Goal: Information Seeking & Learning: Learn about a topic

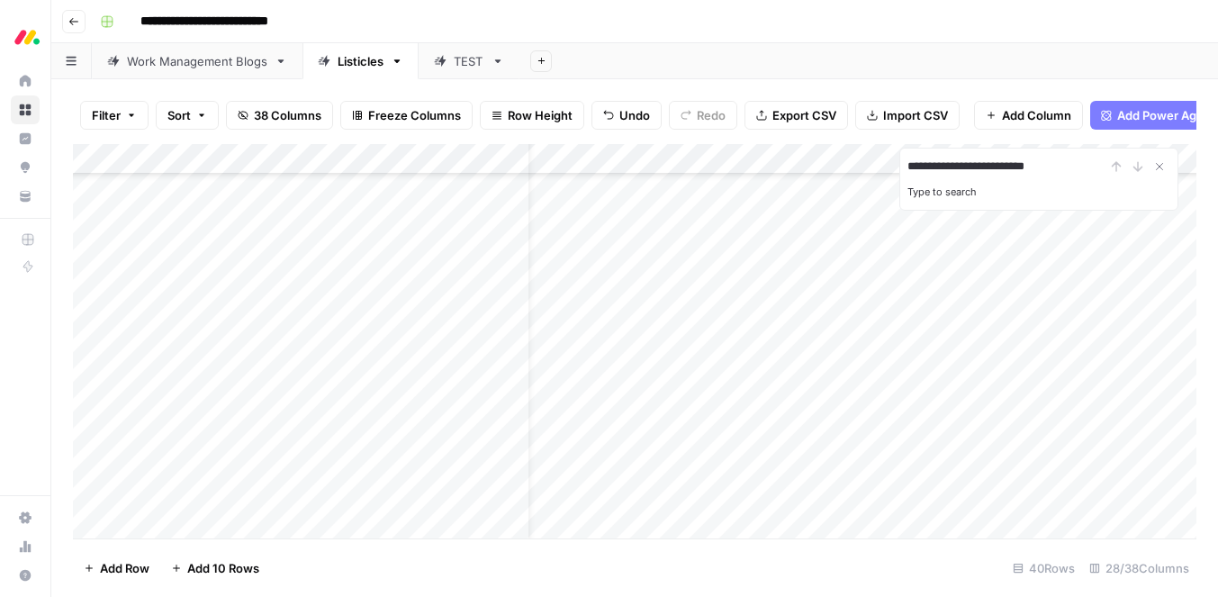
scroll to position [720, 38]
type input "**********"
click at [125, 113] on button "Filter" at bounding box center [114, 115] width 68 height 29
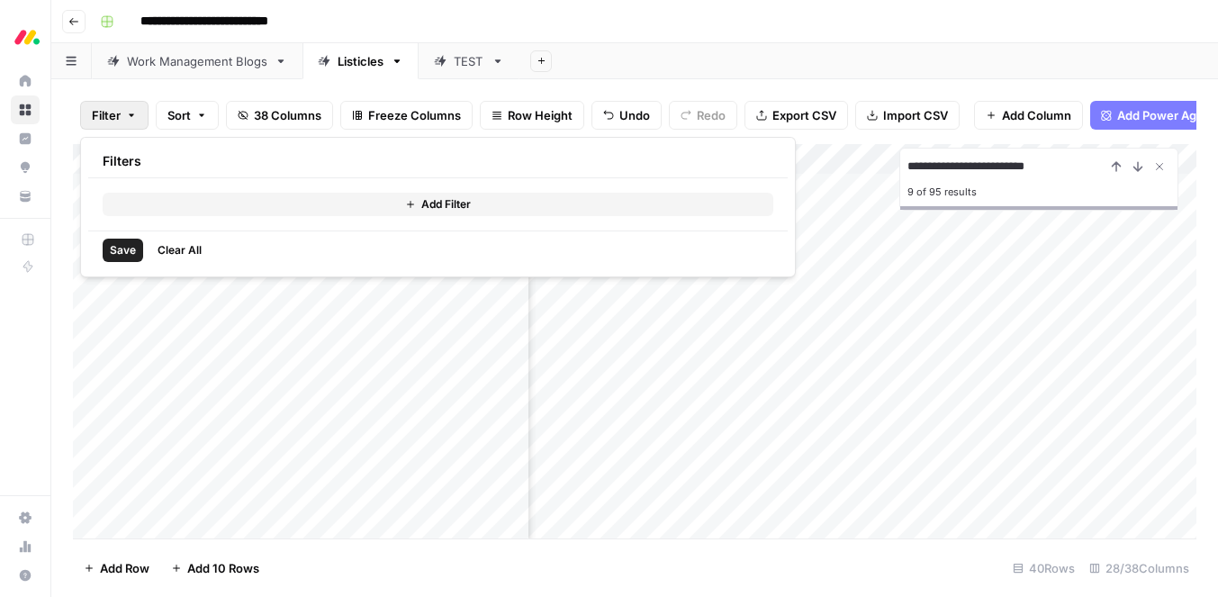
click at [181, 203] on button "Add Filter" at bounding box center [438, 204] width 671 height 23
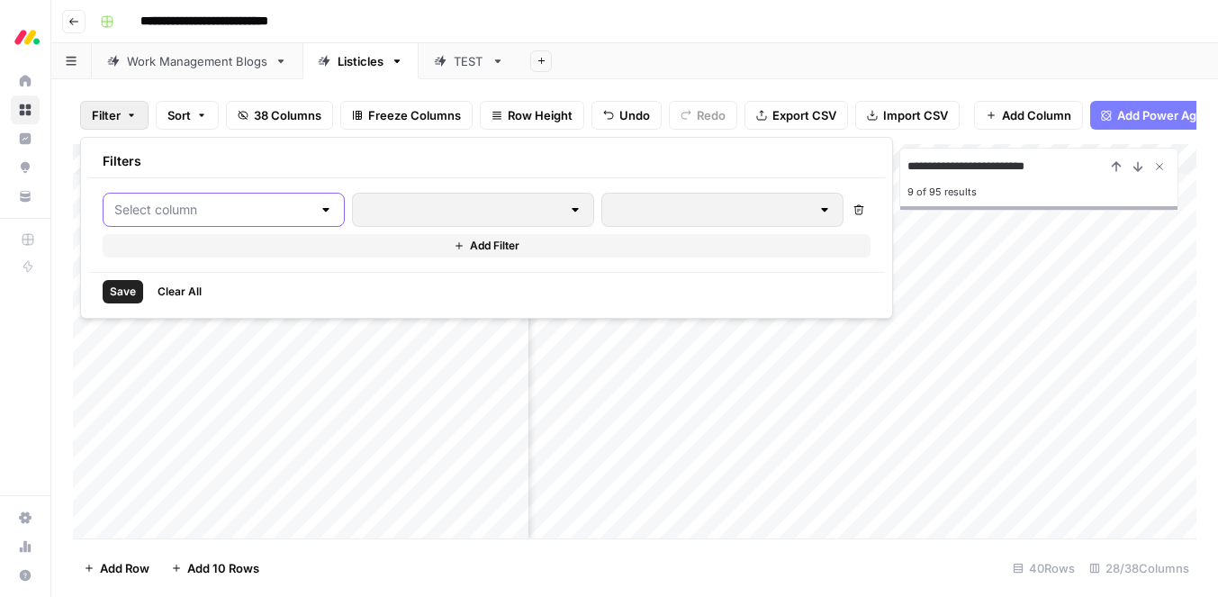
click at [195, 218] on input "text" at bounding box center [212, 210] width 197 height 18
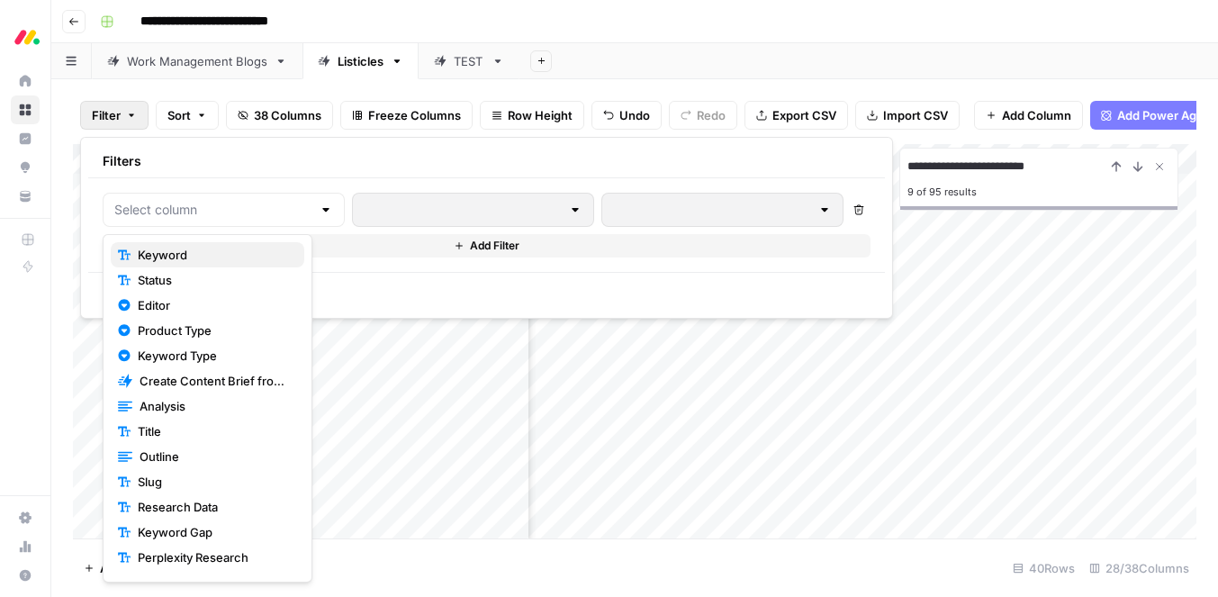
click at [191, 252] on span "Keyword" at bounding box center [214, 255] width 152 height 18
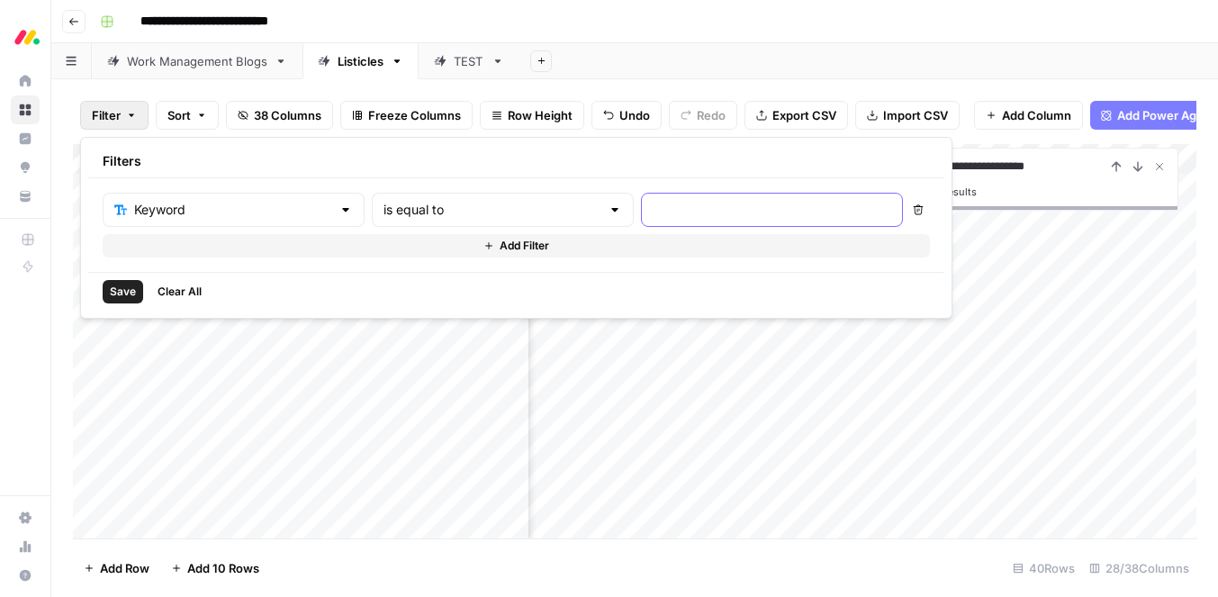
click at [653, 201] on input "text" at bounding box center [772, 210] width 239 height 18
paste input "sales forecasting software"
type input "sales forecasting software"
click at [125, 296] on span "Save" at bounding box center [123, 292] width 26 height 16
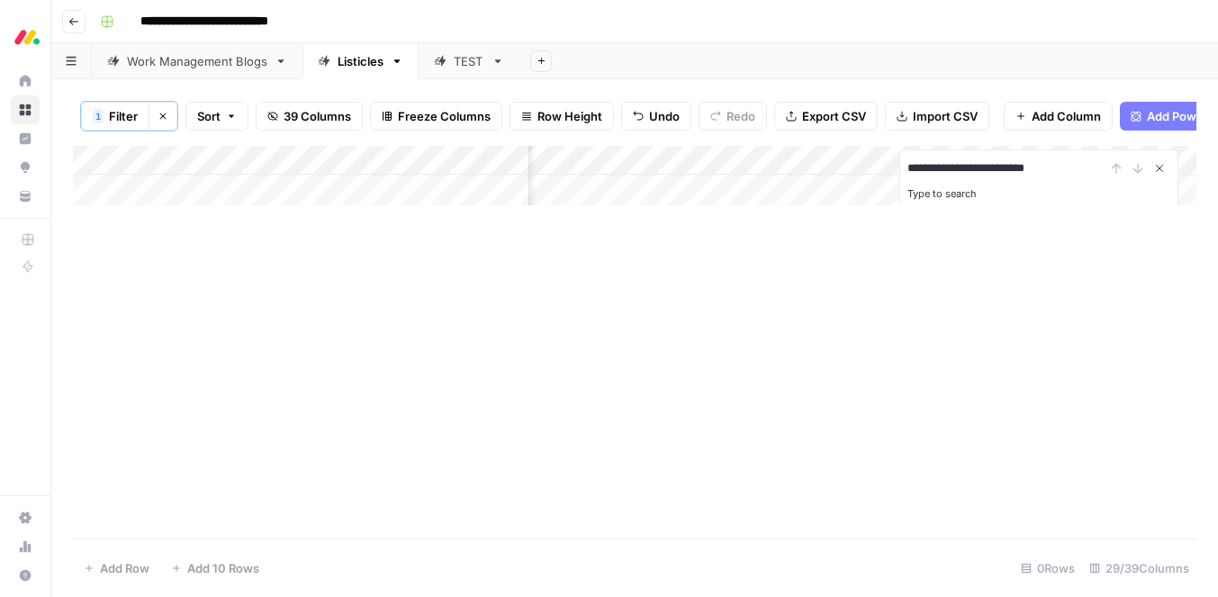
click at [1162, 170] on icon "Close Search" at bounding box center [1160, 169] width 6 height 6
click at [164, 113] on icon "button" at bounding box center [163, 116] width 11 height 11
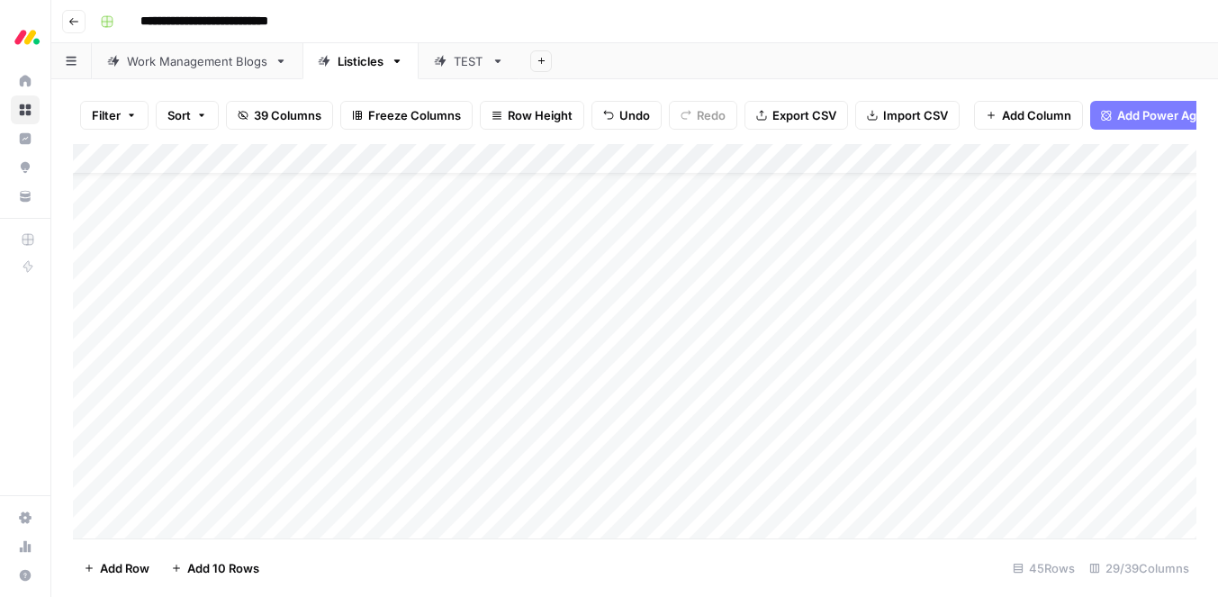
scroll to position [1042, 0]
click at [164, 64] on div "Work Management Blogs" at bounding box center [197, 61] width 140 height 18
click at [105, 116] on span "Filter" at bounding box center [106, 115] width 29 height 18
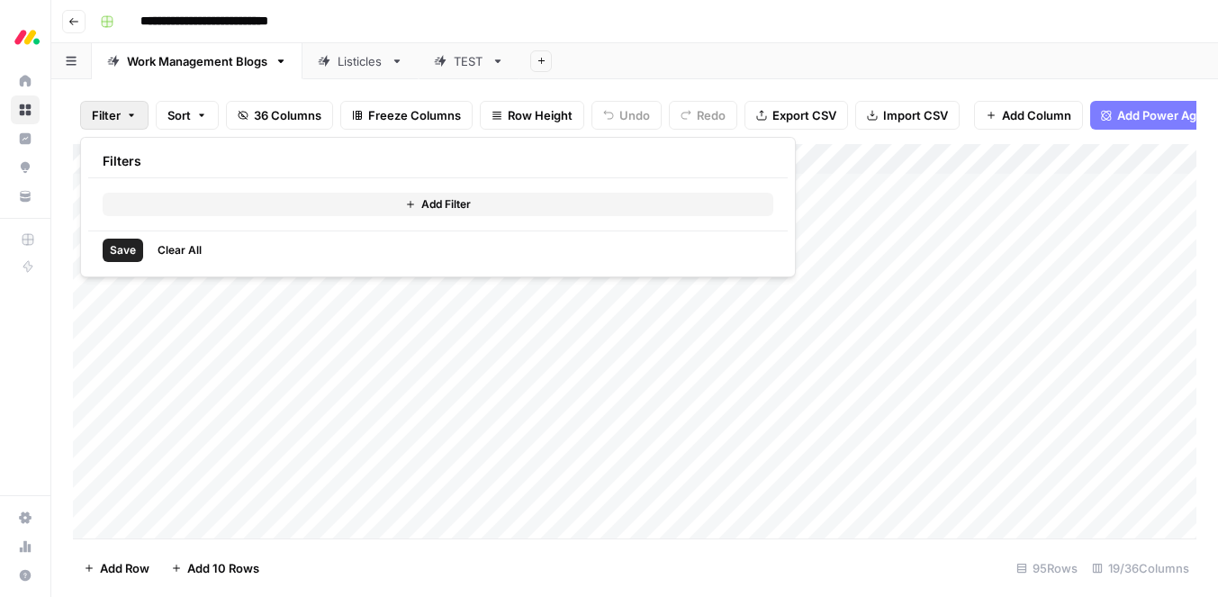
click at [215, 209] on button "Add Filter" at bounding box center [438, 204] width 671 height 23
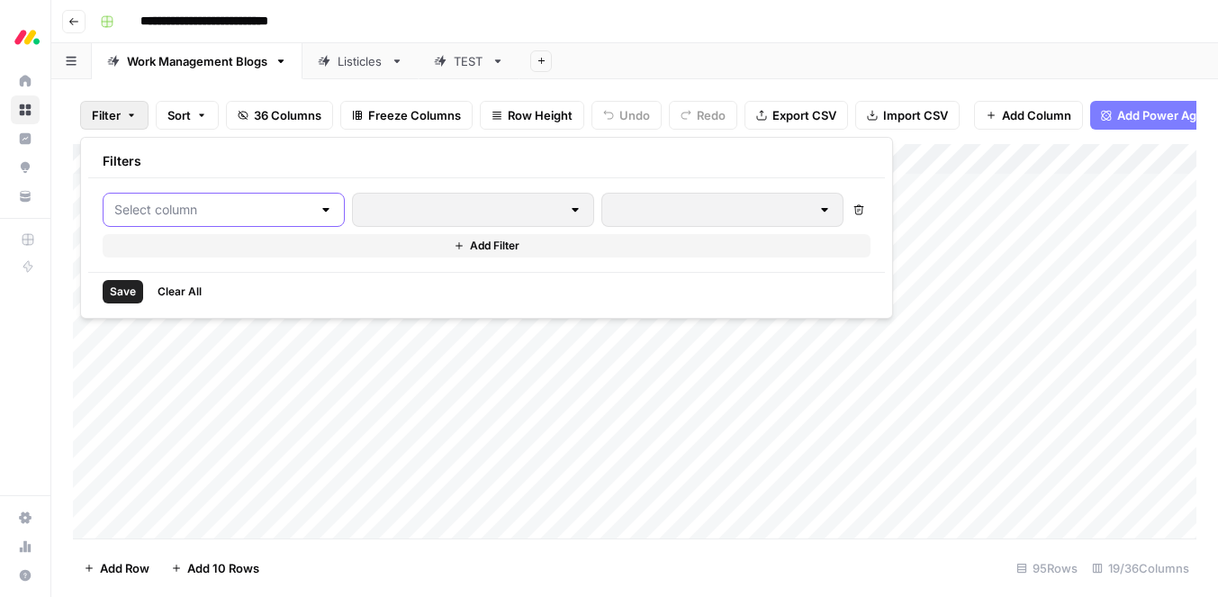
click at [206, 212] on input "text" at bounding box center [212, 210] width 197 height 18
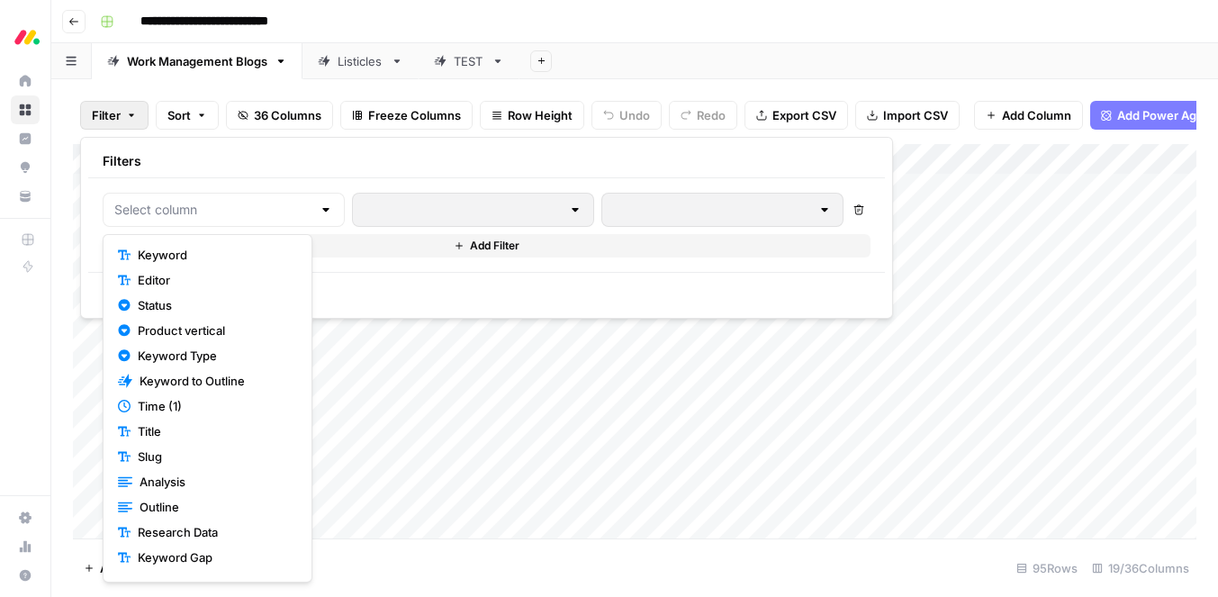
click at [204, 247] on span "Keyword" at bounding box center [214, 255] width 152 height 18
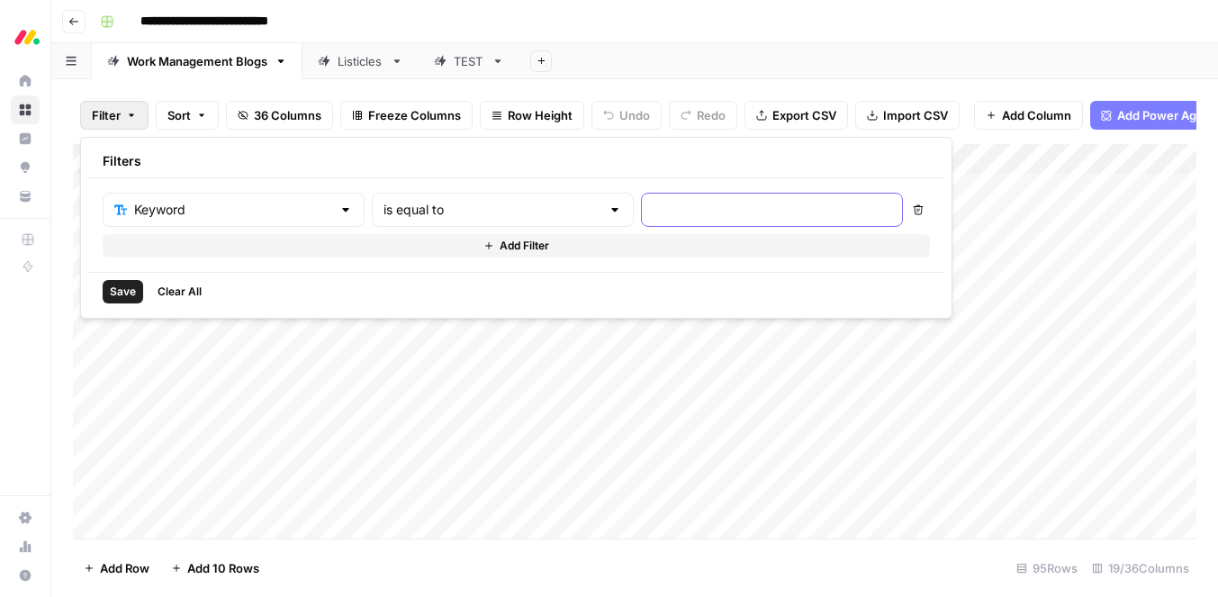
click at [653, 215] on input "text" at bounding box center [772, 210] width 239 height 18
paste input "sales forecasting software"
type input "sales forecasting software"
click at [114, 284] on span "Save" at bounding box center [123, 292] width 26 height 16
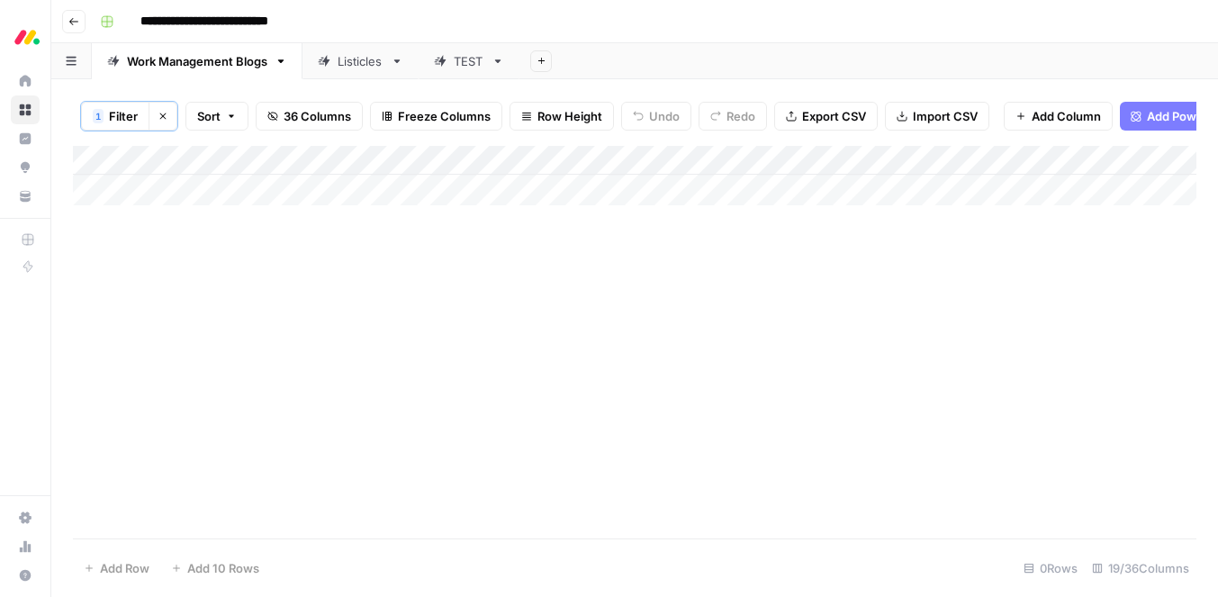
click at [164, 118] on icon "button" at bounding box center [163, 116] width 11 height 11
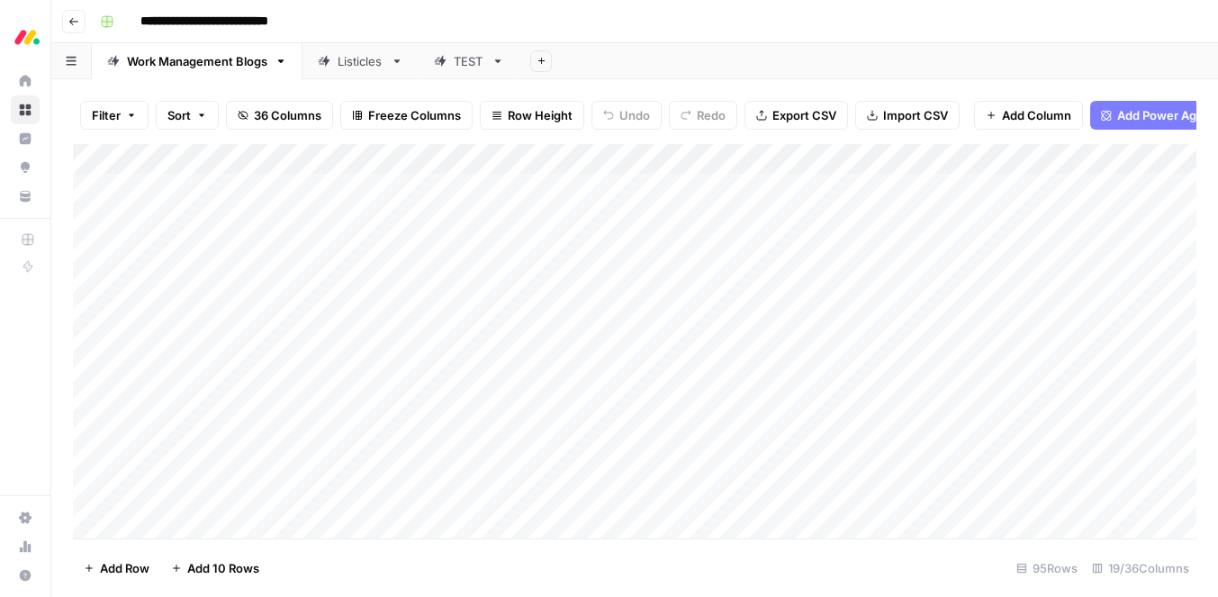
click at [112, 109] on span "Filter" at bounding box center [106, 115] width 29 height 18
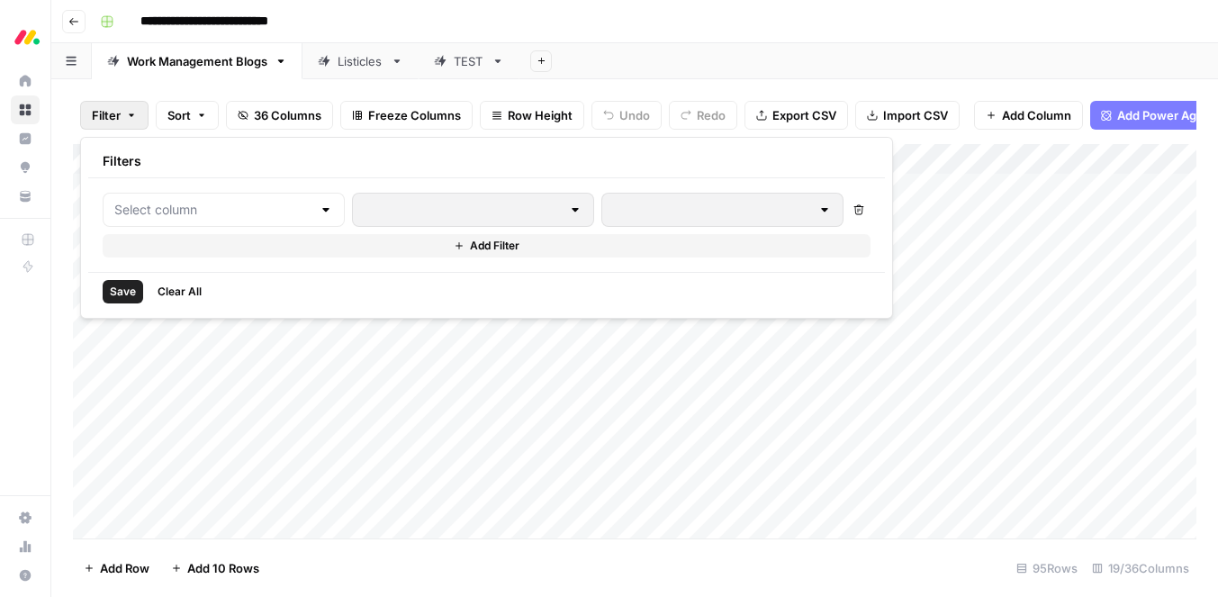
click at [381, 52] on div "Listicles" at bounding box center [361, 61] width 46 height 18
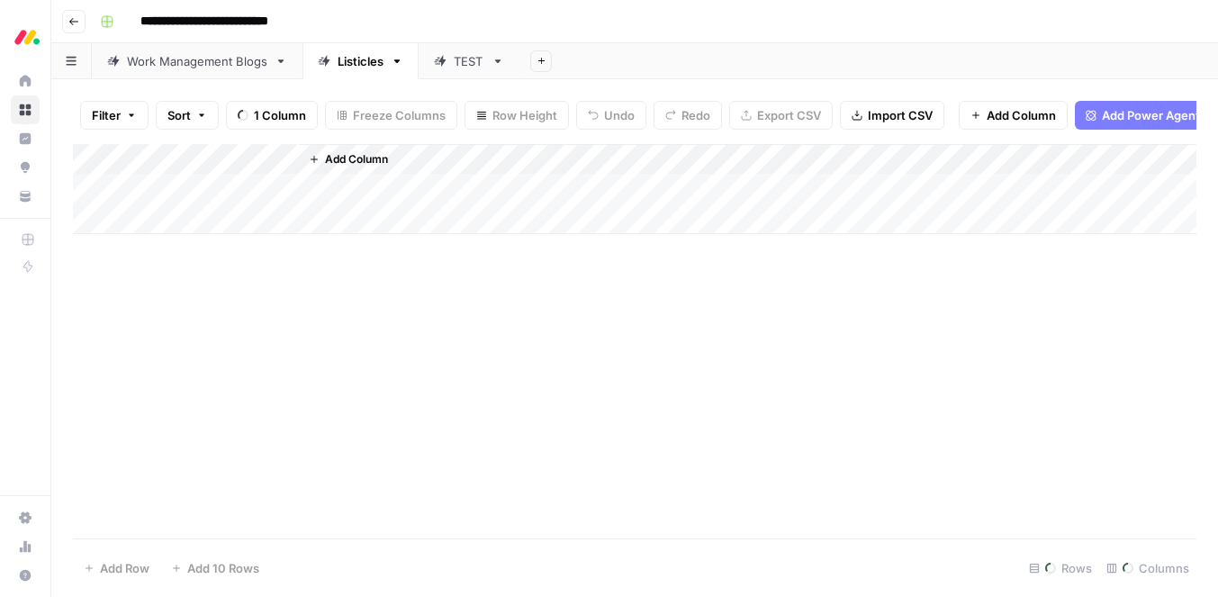
click at [378, 57] on div "Listicles" at bounding box center [361, 61] width 46 height 18
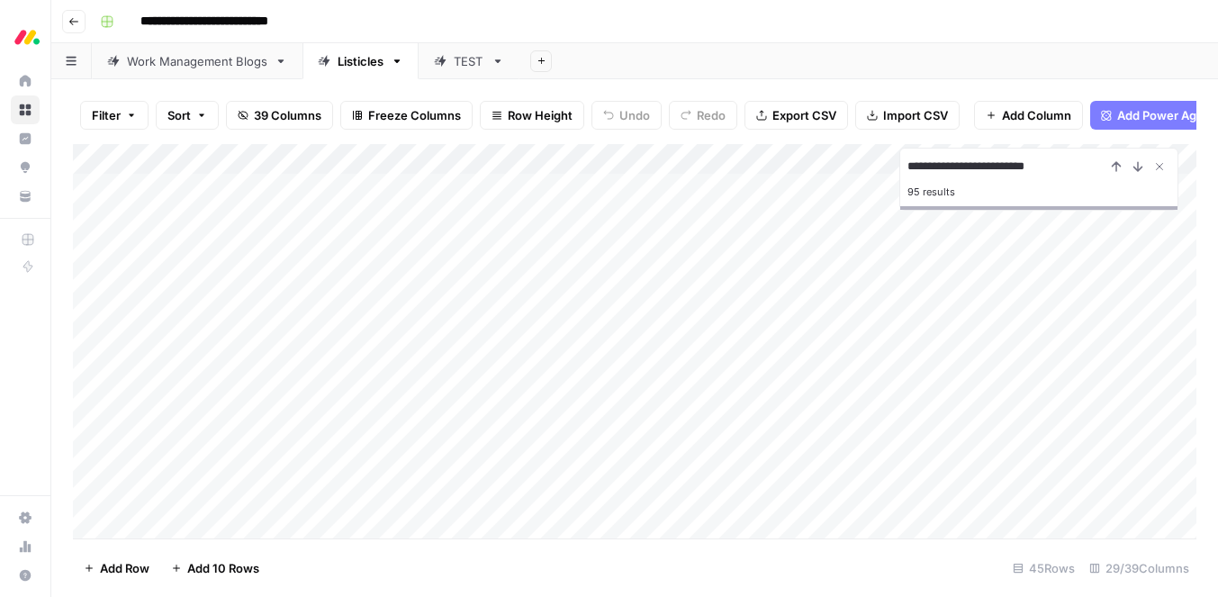
type input "**********"
click at [699, 14] on div "**********" at bounding box center [646, 21] width 1107 height 29
type input "**********"
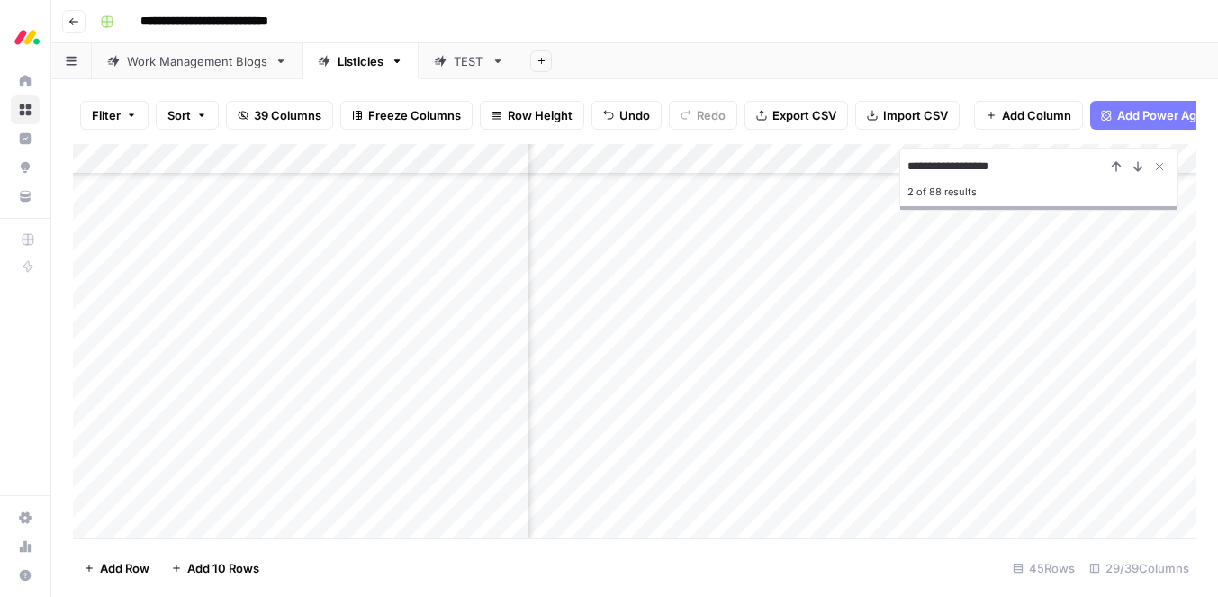
click at [199, 56] on div "Work Management Blogs" at bounding box center [197, 61] width 140 height 18
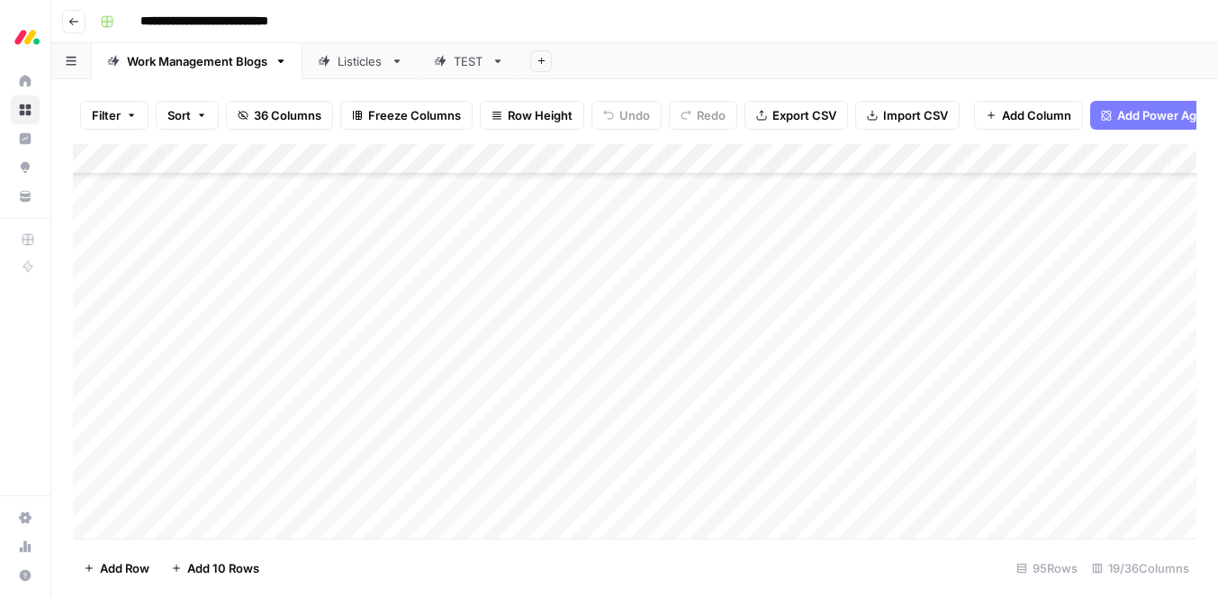
scroll to position [2573, 0]
type input "**********"
click at [346, 65] on div "Listicles" at bounding box center [361, 61] width 46 height 18
click at [71, 14] on button "Go back" at bounding box center [73, 21] width 23 height 23
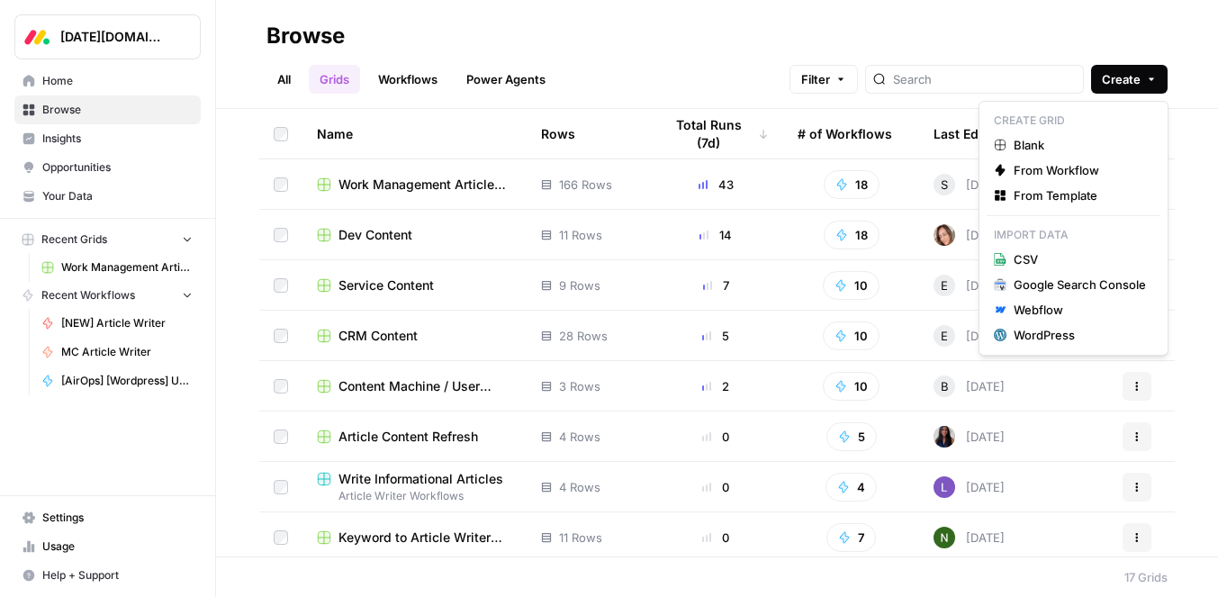
click at [1139, 83] on span "Create" at bounding box center [1121, 79] width 39 height 18
click at [1123, 24] on div "Browse" at bounding box center [716, 36] width 901 height 29
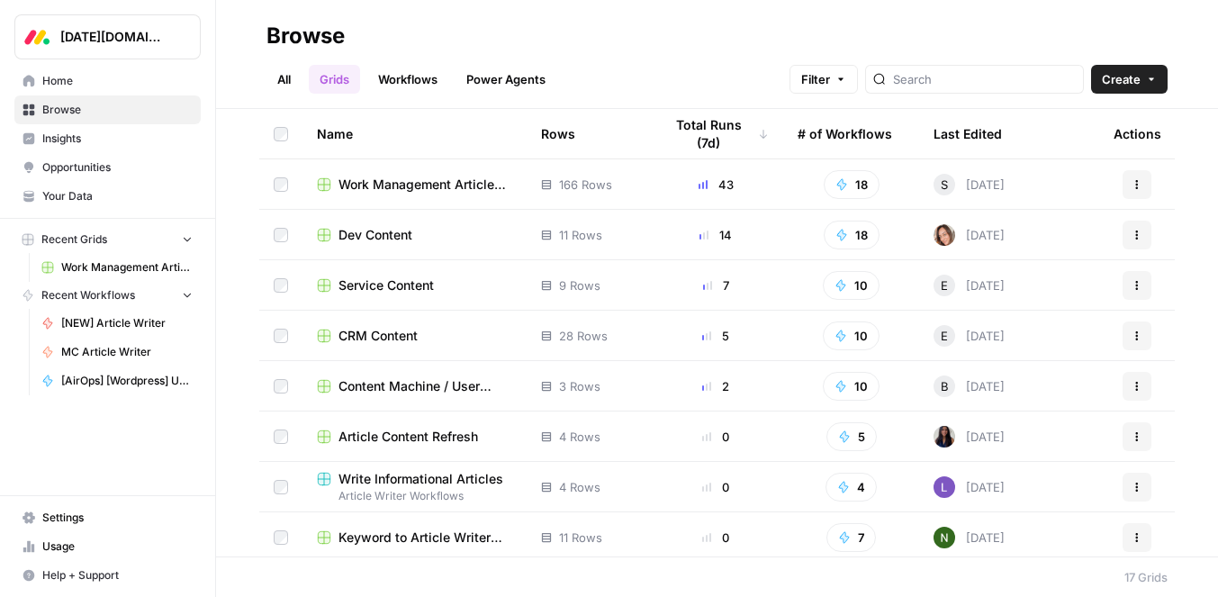
click at [381, 327] on span "CRM Content" at bounding box center [377, 336] width 79 height 18
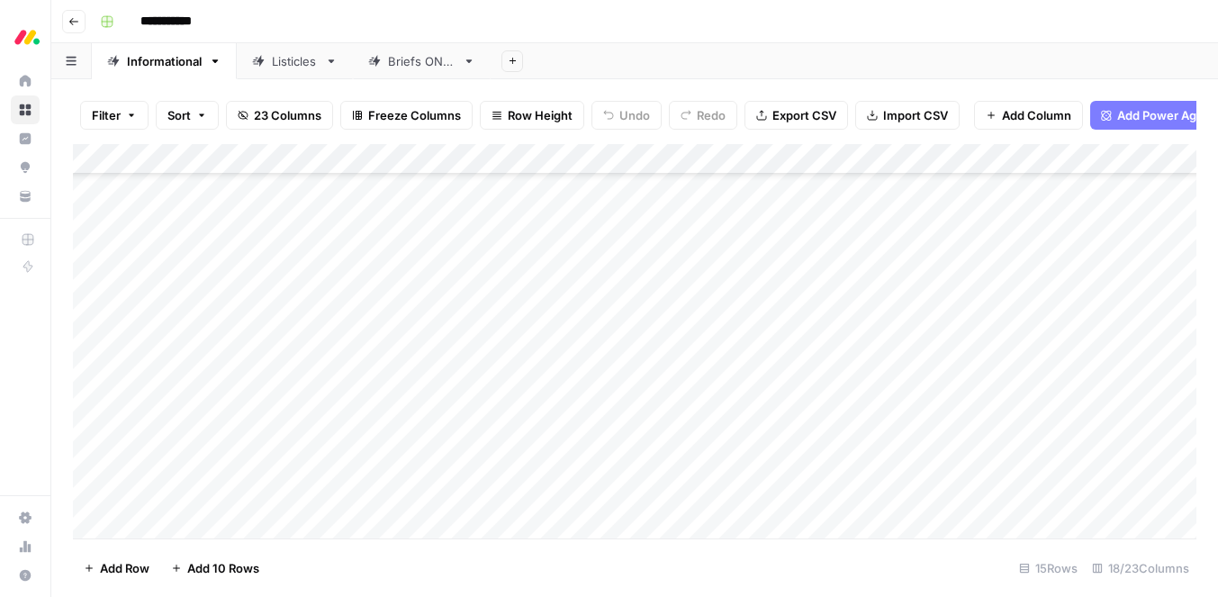
scroll to position [124, 0]
click at [294, 60] on div "Listicles" at bounding box center [295, 61] width 46 height 18
click at [588, 184] on div "Add Column" at bounding box center [634, 250] width 1123 height 212
click at [595, 190] on div "Add Column" at bounding box center [634, 250] width 1123 height 212
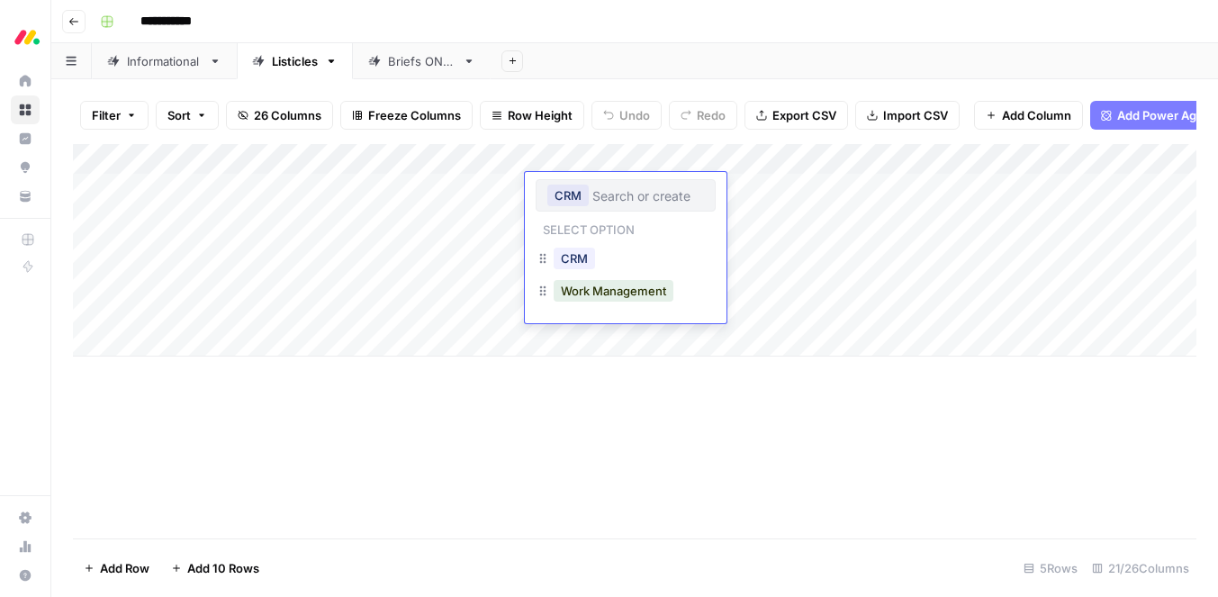
click at [402, 421] on div "Add Column" at bounding box center [634, 341] width 1123 height 394
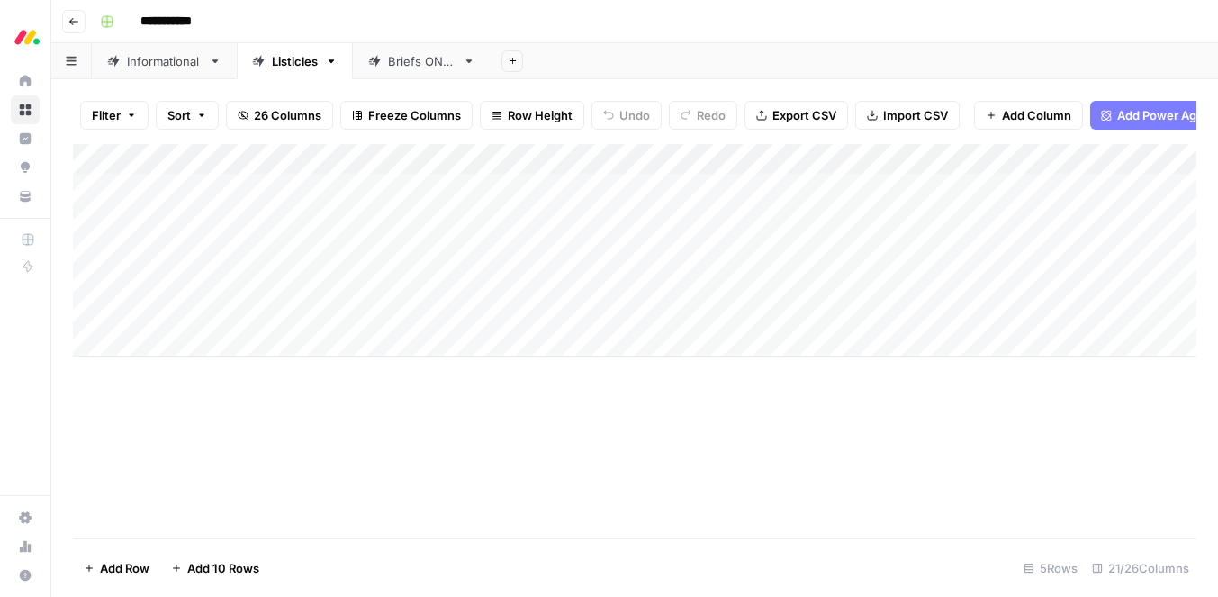
click at [60, 23] on header "**********" at bounding box center [634, 21] width 1167 height 43
click at [70, 23] on icon "button" at bounding box center [73, 21] width 11 height 11
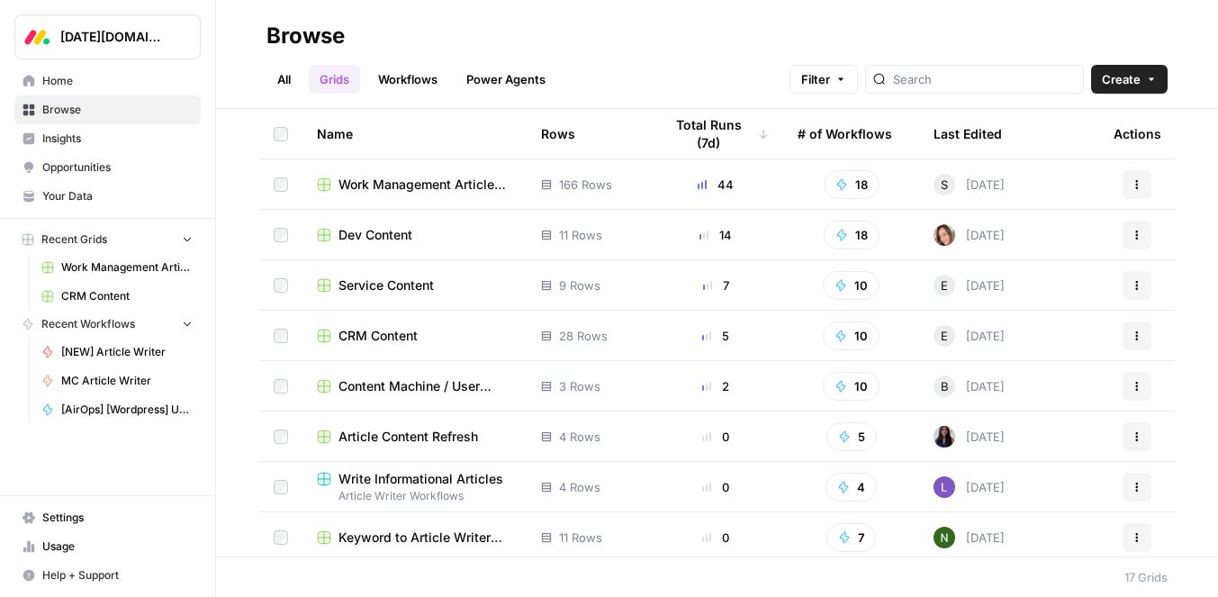
click at [403, 188] on span "Work Management Article Grid" at bounding box center [425, 185] width 174 height 18
